Goal: Navigation & Orientation: Find specific page/section

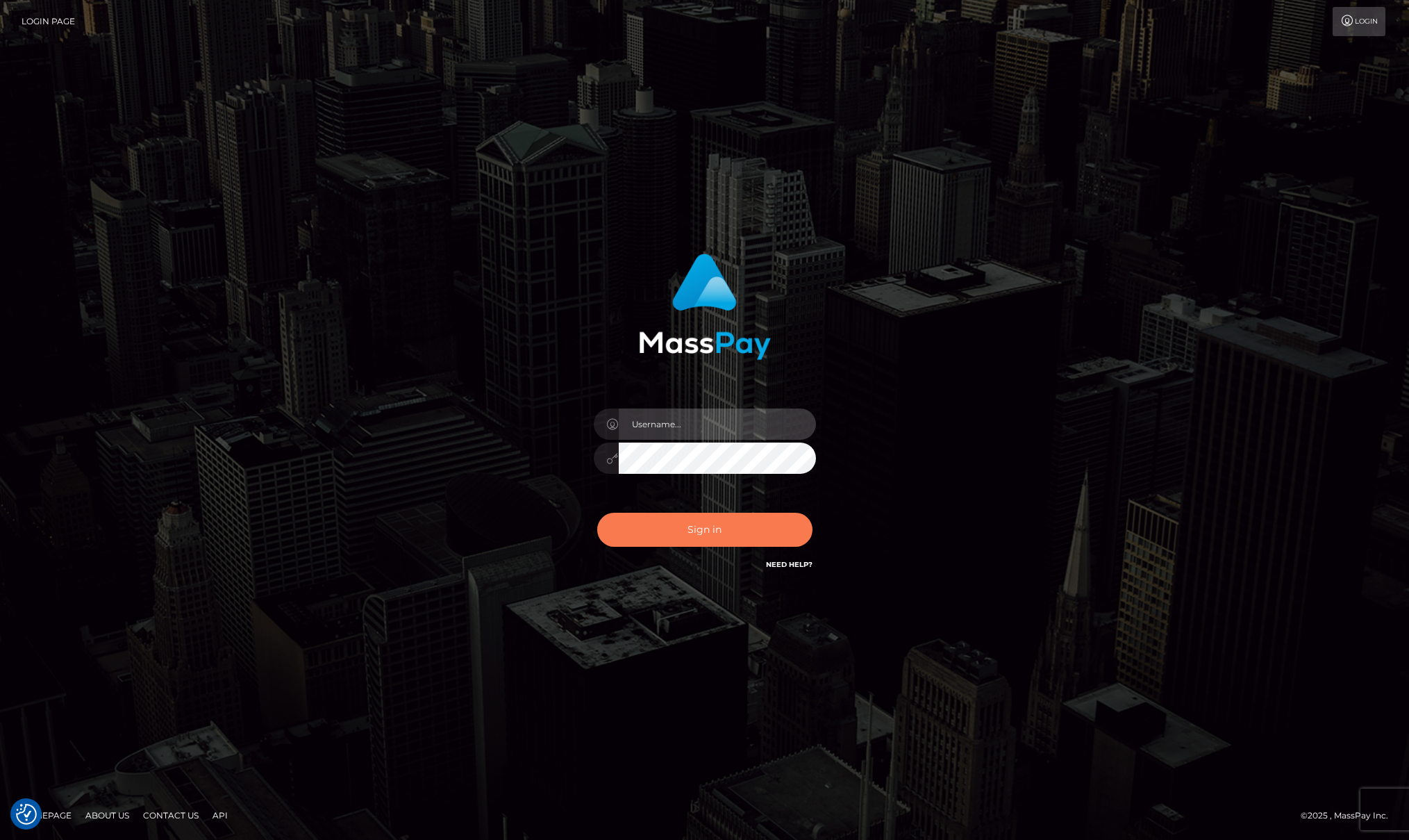
type input "Josue perales"
click at [758, 518] on button "Sign in" at bounding box center [704, 529] width 215 height 34
type input "[PERSON_NAME]"
click at [758, 518] on button "Sign in" at bounding box center [704, 529] width 215 height 34
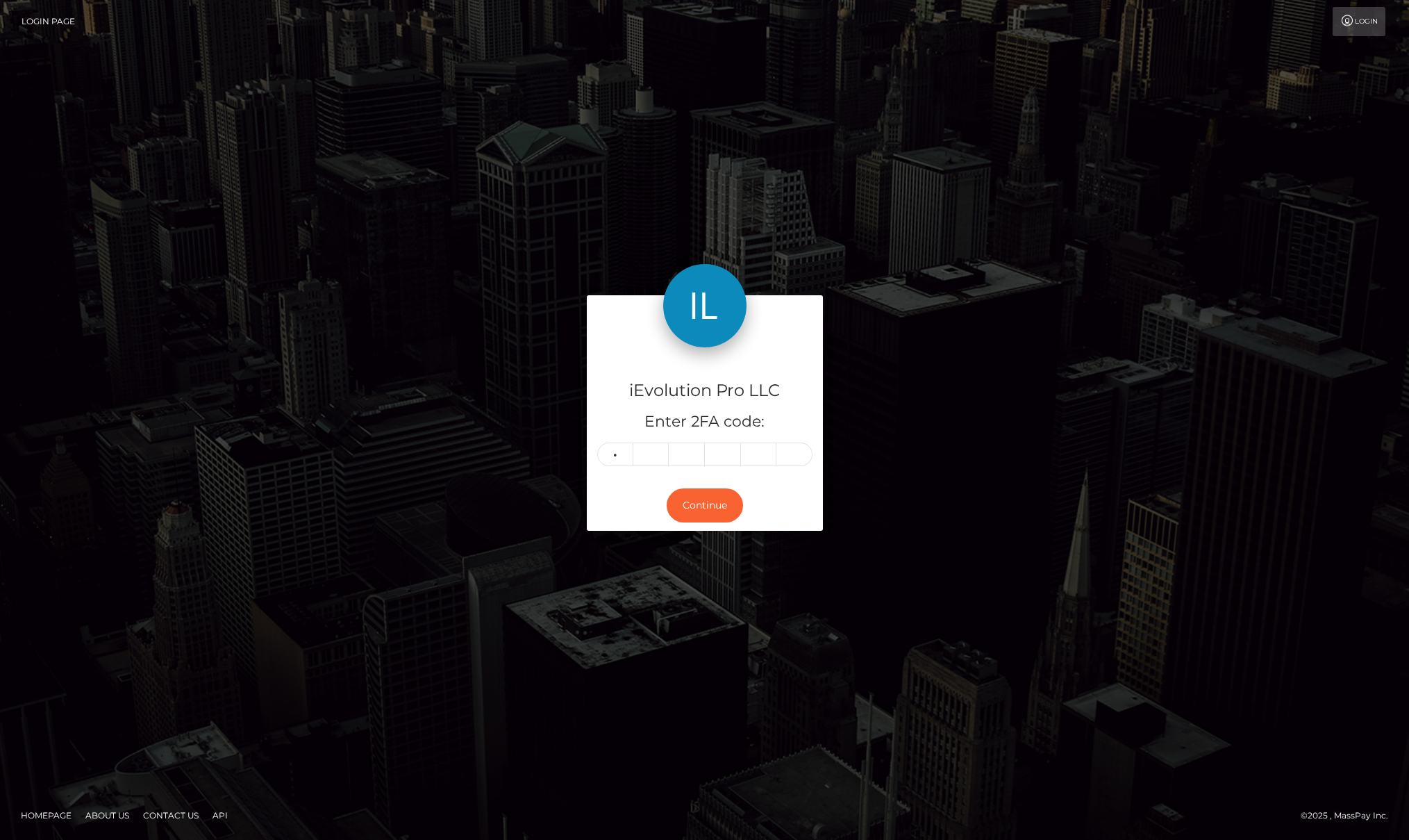
type input "1"
type input "7"
type input "8"
type input "3"
type input "6"
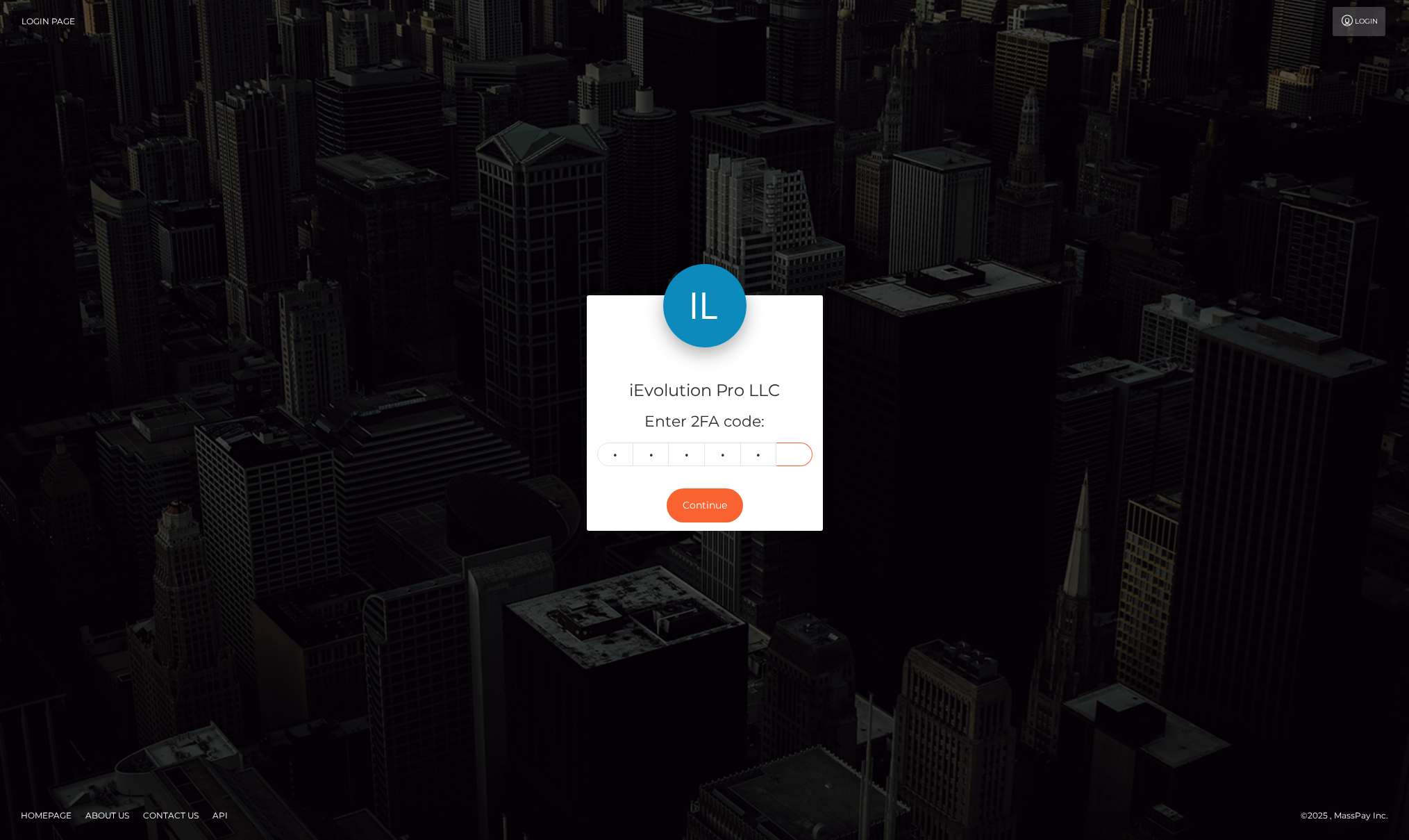
type input "5"
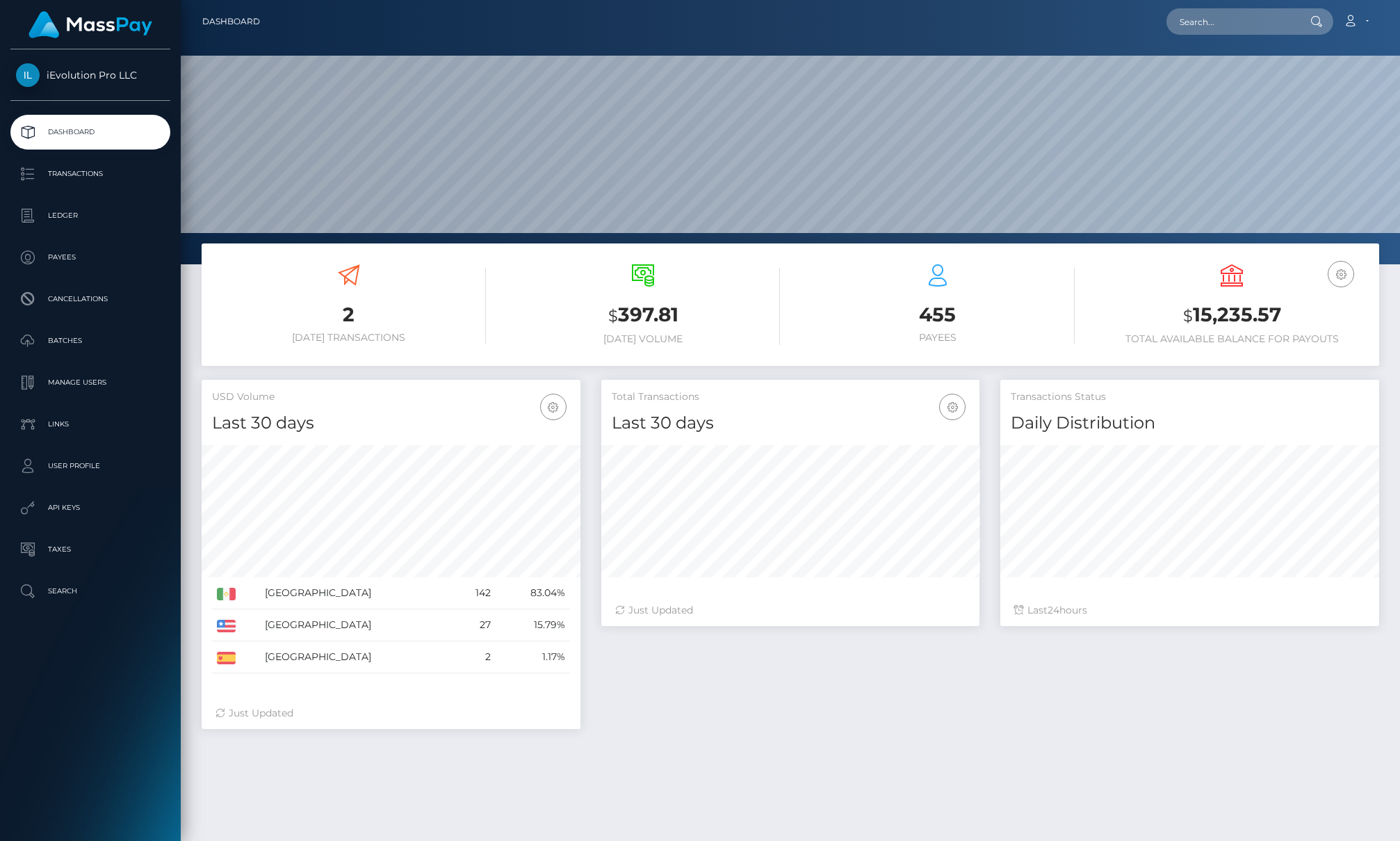
scroll to position [247, 378]
click at [70, 171] on p "Transactions" at bounding box center [90, 173] width 148 height 21
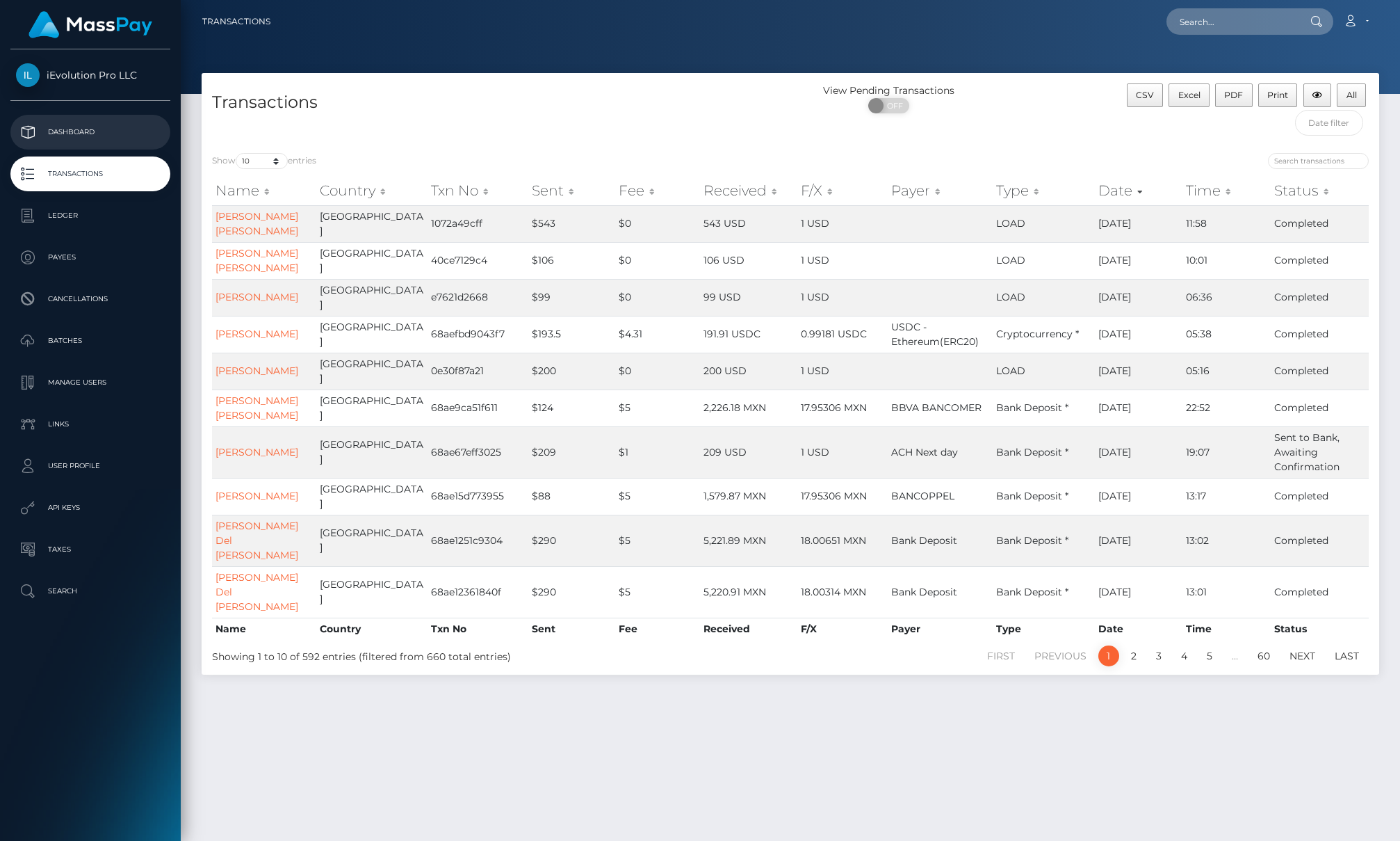
click at [43, 129] on p "Dashboard" at bounding box center [90, 132] width 148 height 21
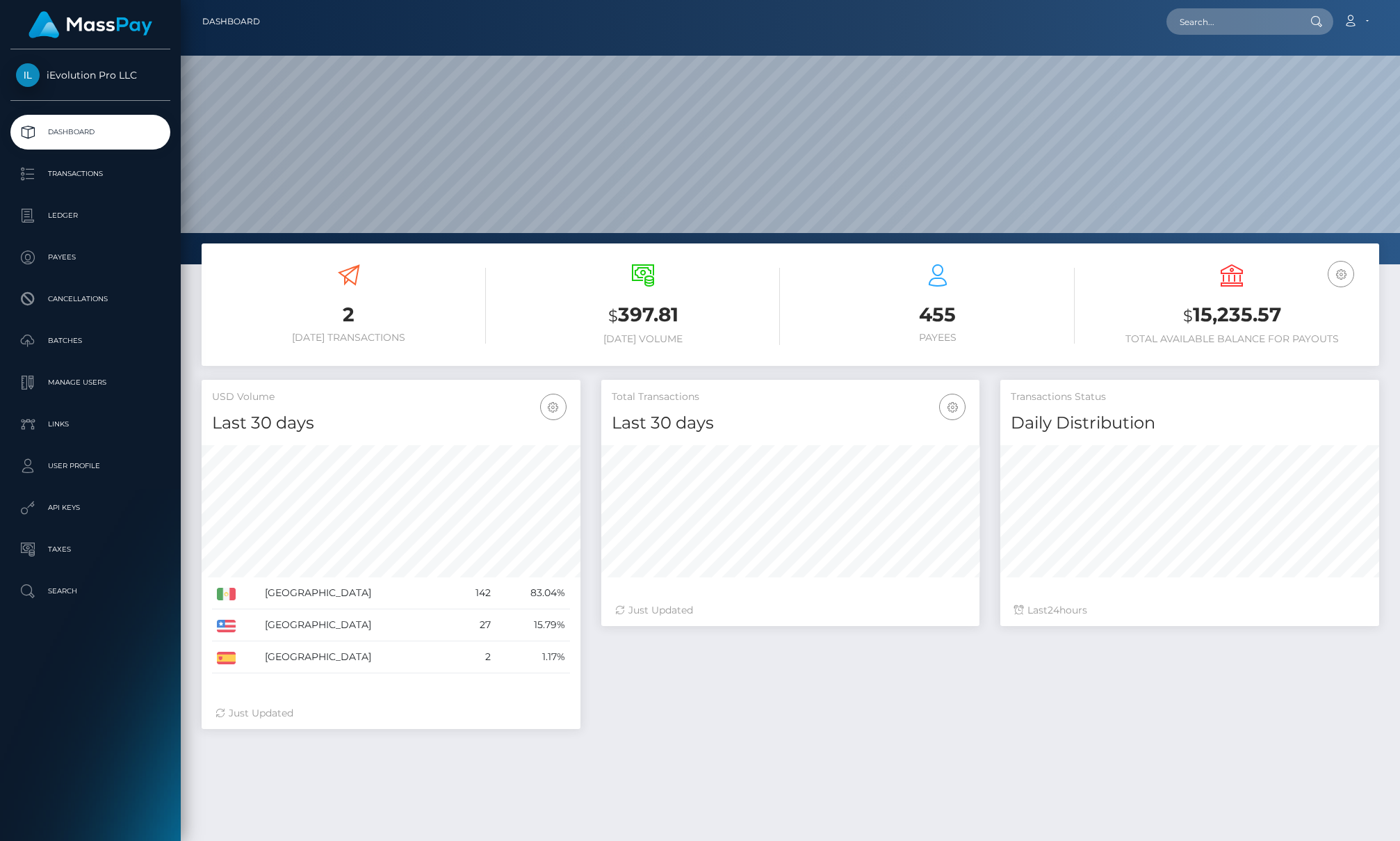
scroll to position [247, 378]
